Goal: Task Accomplishment & Management: Complete application form

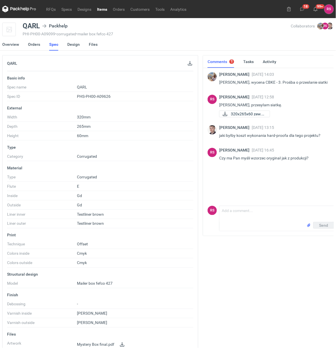
scroll to position [0, 3]
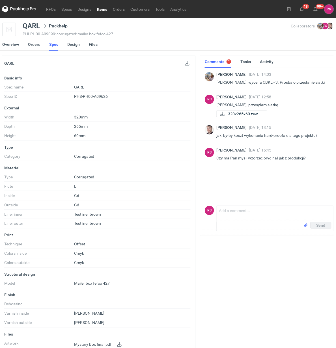
click at [168, 306] on dd "-" at bounding box center [132, 305] width 117 height 7
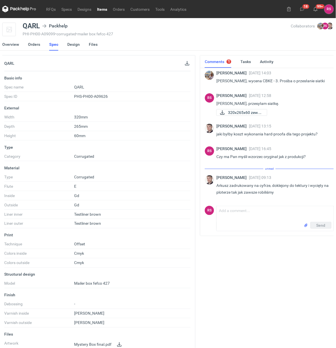
scroll to position [0, 0]
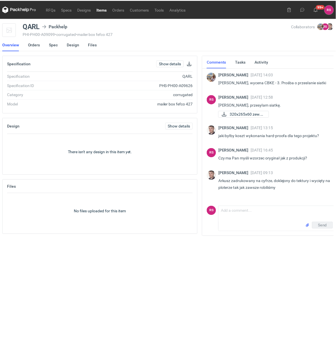
scroll to position [0, 1]
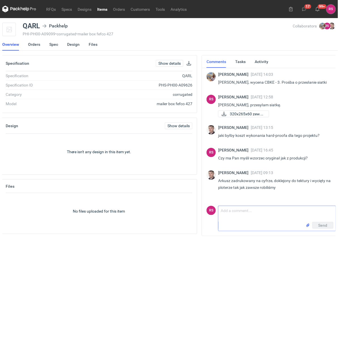
click at [250, 217] on textarea "Comment message" at bounding box center [276, 214] width 117 height 16
click at [171, 64] on link "Show details" at bounding box center [169, 63] width 27 height 7
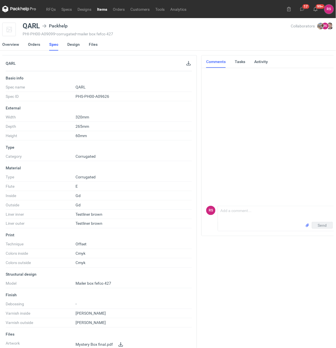
scroll to position [0, 3]
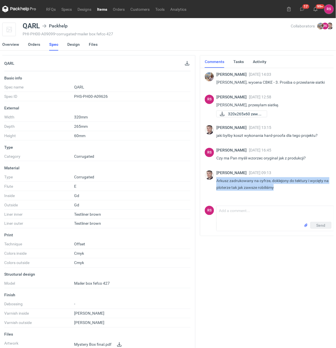
drag, startPoint x: 217, startPoint y: 180, endPoint x: 289, endPoint y: 189, distance: 72.7
click at [289, 189] on p "Arkusz zadrukowany na cyfrze, doklejony do tektury i wycięty na ploterze tak ja…" at bounding box center [272, 184] width 113 height 14
copy p "Arkusz zadrukowany na cyfrze, doklejony do tektury i wycięty na ploterze tak ja…"
click at [321, 149] on div "Rafał Stani 22 Sep 2025 16:45" at bounding box center [272, 150] width 113 height 5
click at [186, 67] on div "QARL" at bounding box center [98, 63] width 196 height 16
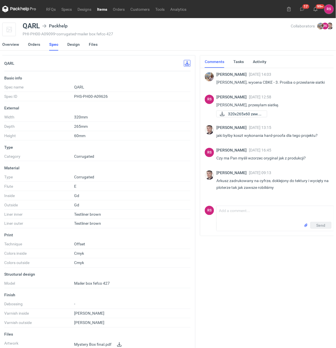
click at [187, 63] on button "button" at bounding box center [187, 63] width 7 height 7
click at [121, 344] on link at bounding box center [119, 345] width 7 height 7
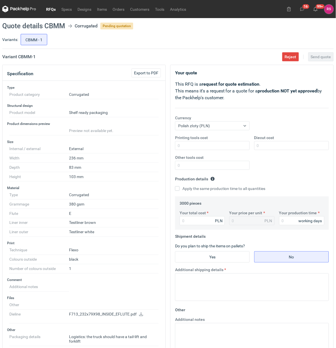
click at [50, 10] on link "RFQs" at bounding box center [50, 9] width 15 height 7
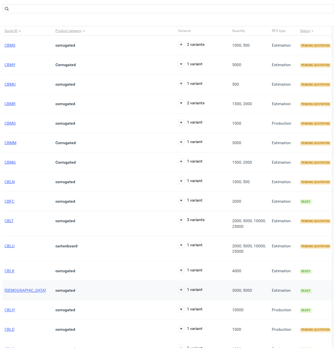
scroll to position [71, 0]
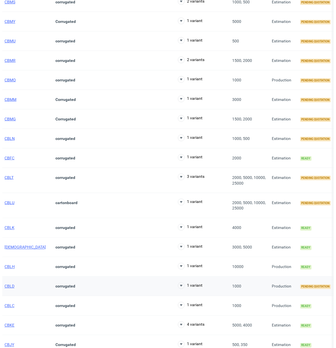
click at [9, 291] on div "CBLD" at bounding box center [27, 287] width 51 height 20
click at [10, 289] on span "CBLD" at bounding box center [10, 286] width 10 height 5
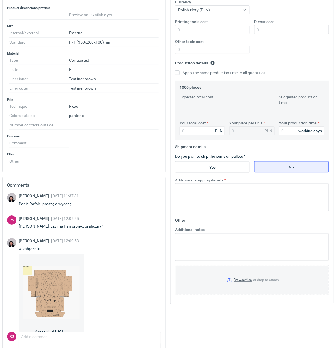
scroll to position [104, 0]
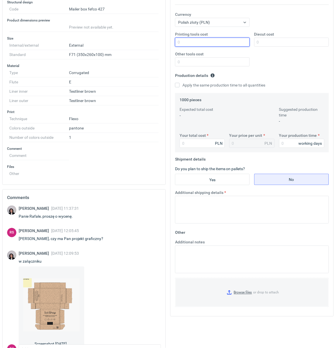
click at [200, 41] on input "Printing tools cost" at bounding box center [212, 42] width 75 height 9
type input "1100"
type input "600"
click at [175, 83] on input "Apply the same production time to all quantities" at bounding box center [177, 85] width 5 height 5
checkbox input "true"
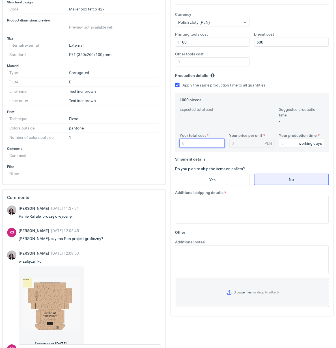
click at [193, 141] on input "Your total cost" at bounding box center [202, 143] width 45 height 9
type input "148"
type input "0.15"
type input "1480"
type input "1.48"
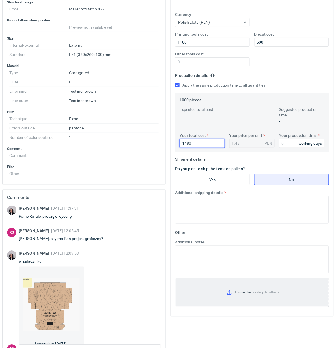
type input "1480"
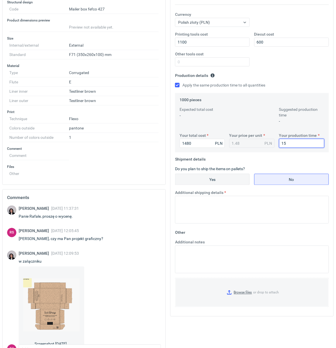
type input "15"
click at [216, 179] on input "Yes" at bounding box center [212, 179] width 74 height 11
radio input "true"
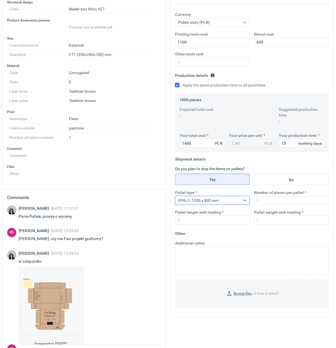
click at [237, 205] on div "EPAL1, 1200 x 800 mm" at bounding box center [207, 201] width 65 height 8
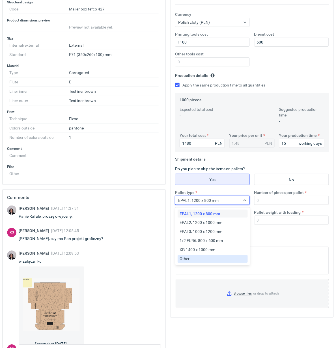
click at [208, 261] on div "Other" at bounding box center [213, 259] width 66 height 6
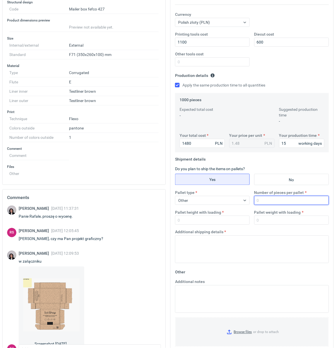
click at [282, 200] on input "Number of pieces per pallet" at bounding box center [291, 200] width 75 height 9
type input "1000"
type input "1800"
type input "250"
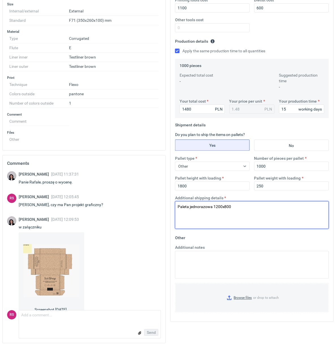
scroll to position [0, 0]
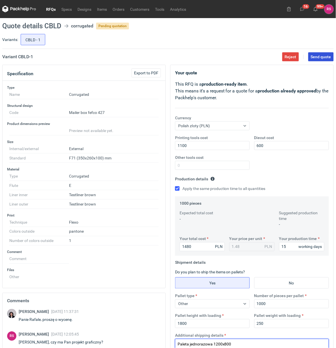
type textarea "Paleta jednorazowa 1200x800"
click at [324, 58] on span "Send quote" at bounding box center [321, 57] width 20 height 4
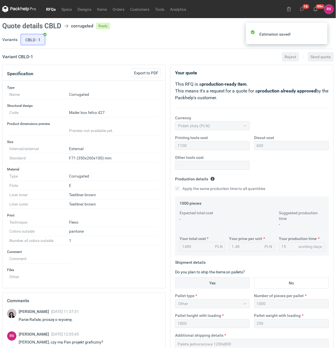
scroll to position [27, 0]
